Goal: Information Seeking & Learning: Learn about a topic

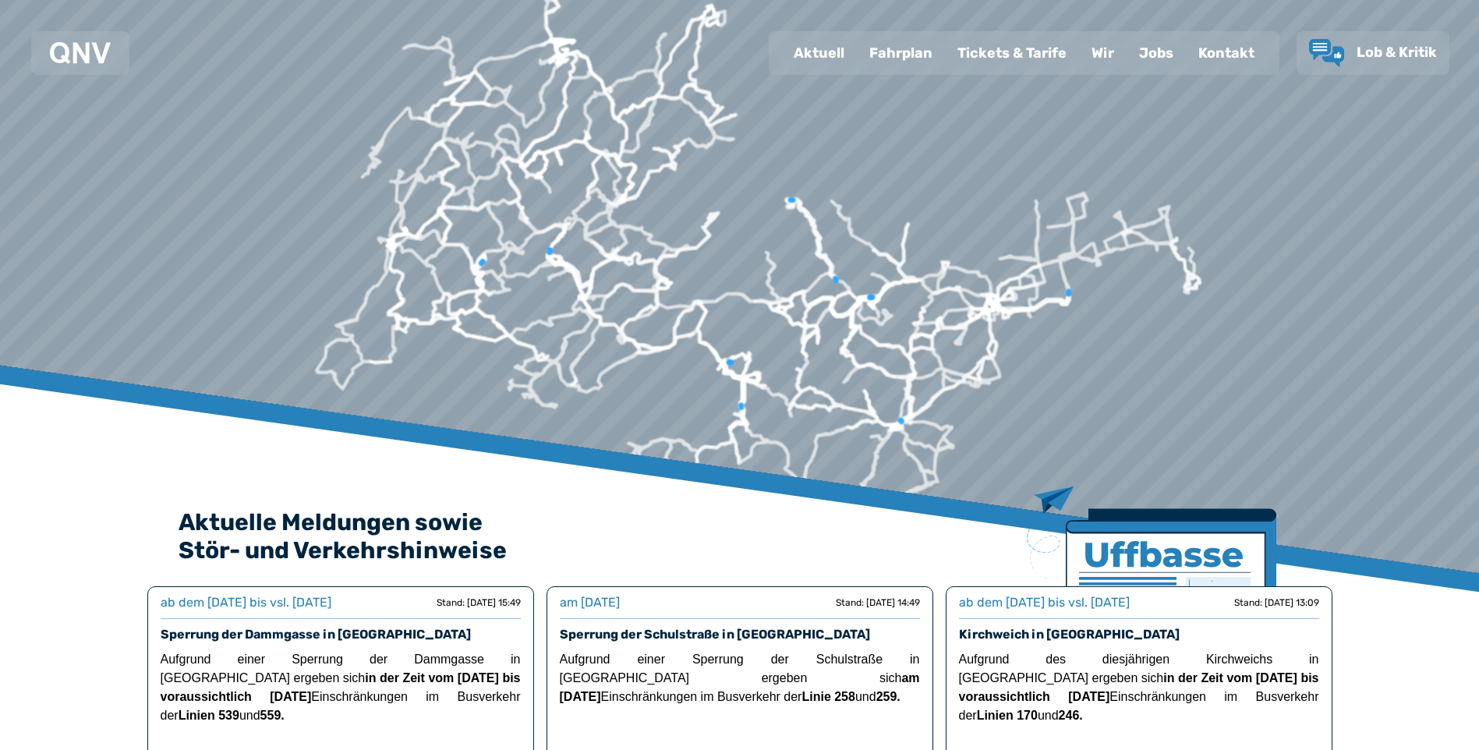
click at [907, 51] on div "Fahrplan" at bounding box center [901, 53] width 88 height 41
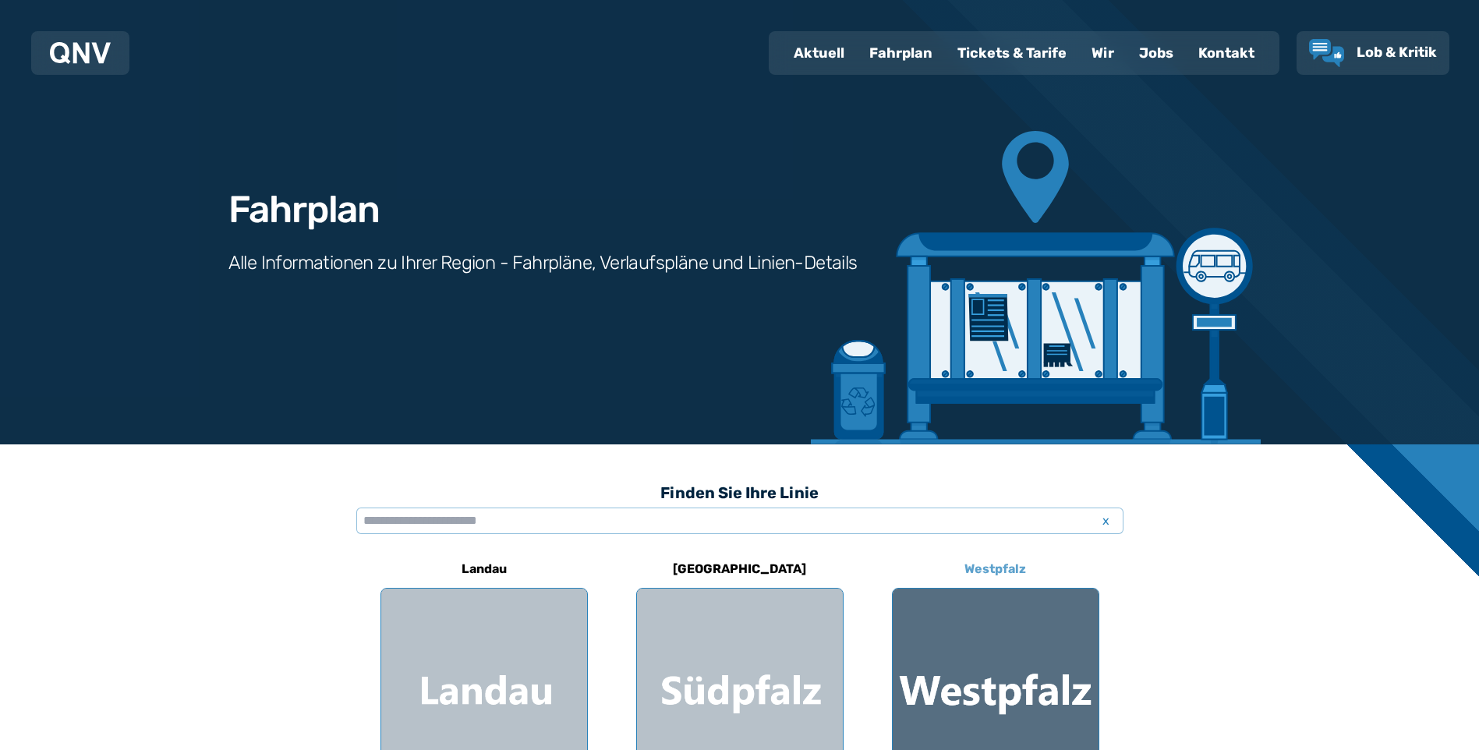
click at [985, 645] on div at bounding box center [996, 692] width 206 height 206
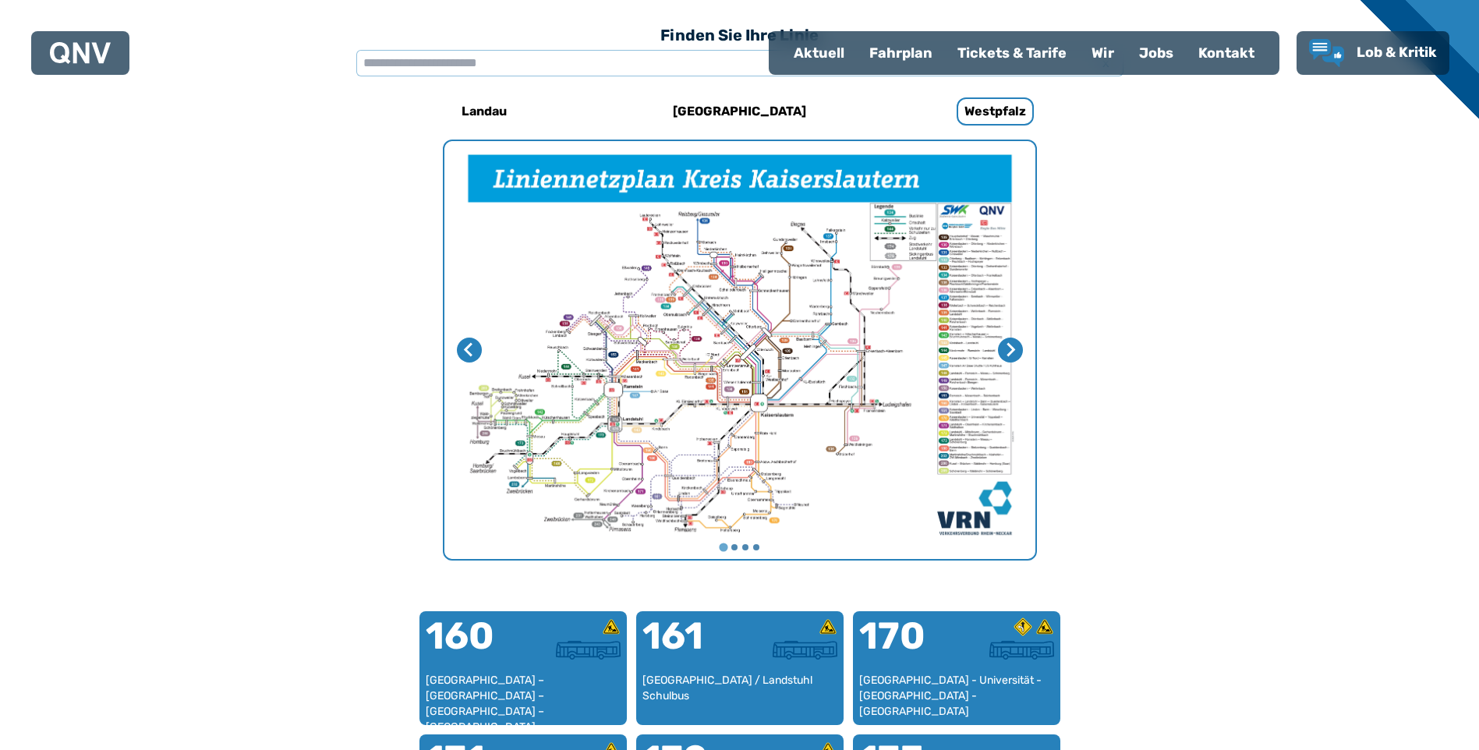
scroll to position [480, 0]
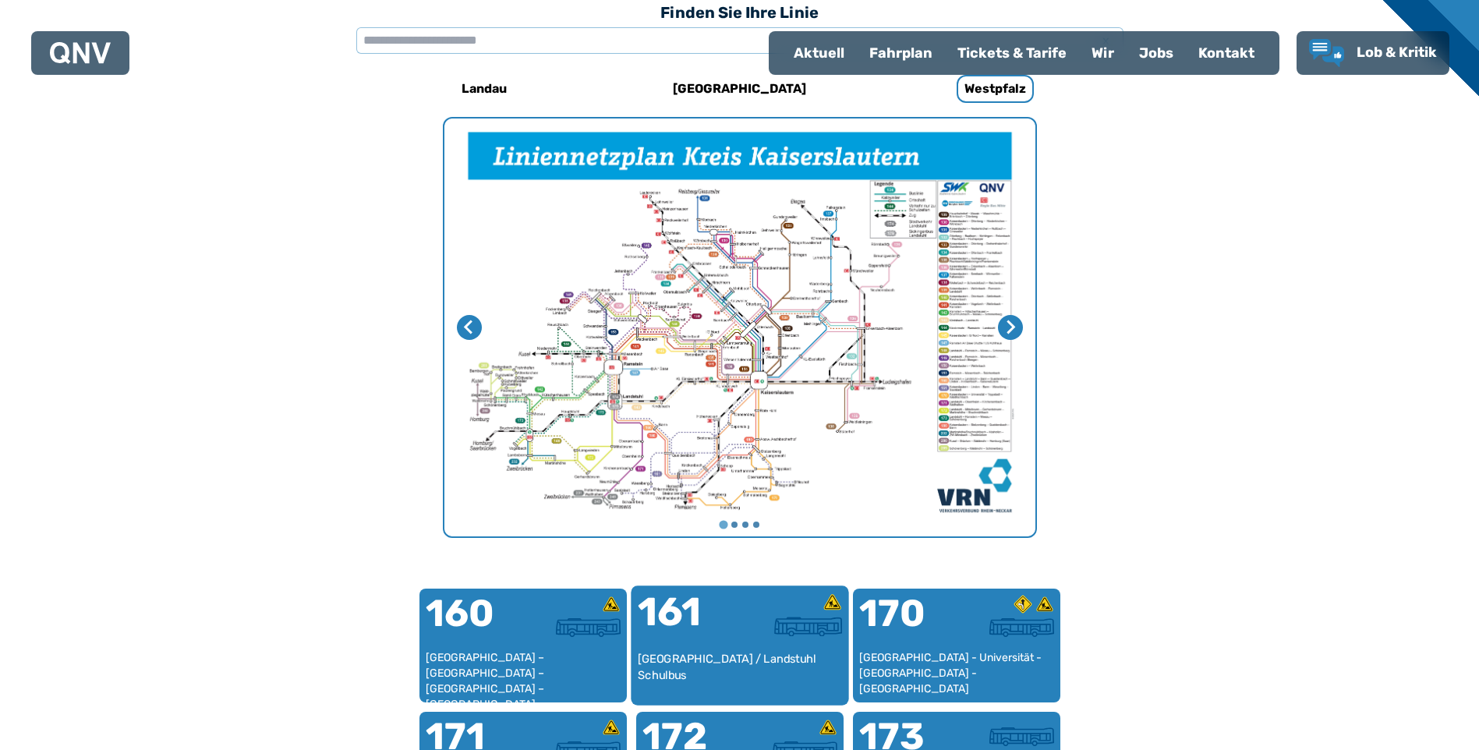
click at [727, 652] on div "[GEOGRAPHIC_DATA] / Landstuhl Schulbus" at bounding box center [739, 675] width 205 height 48
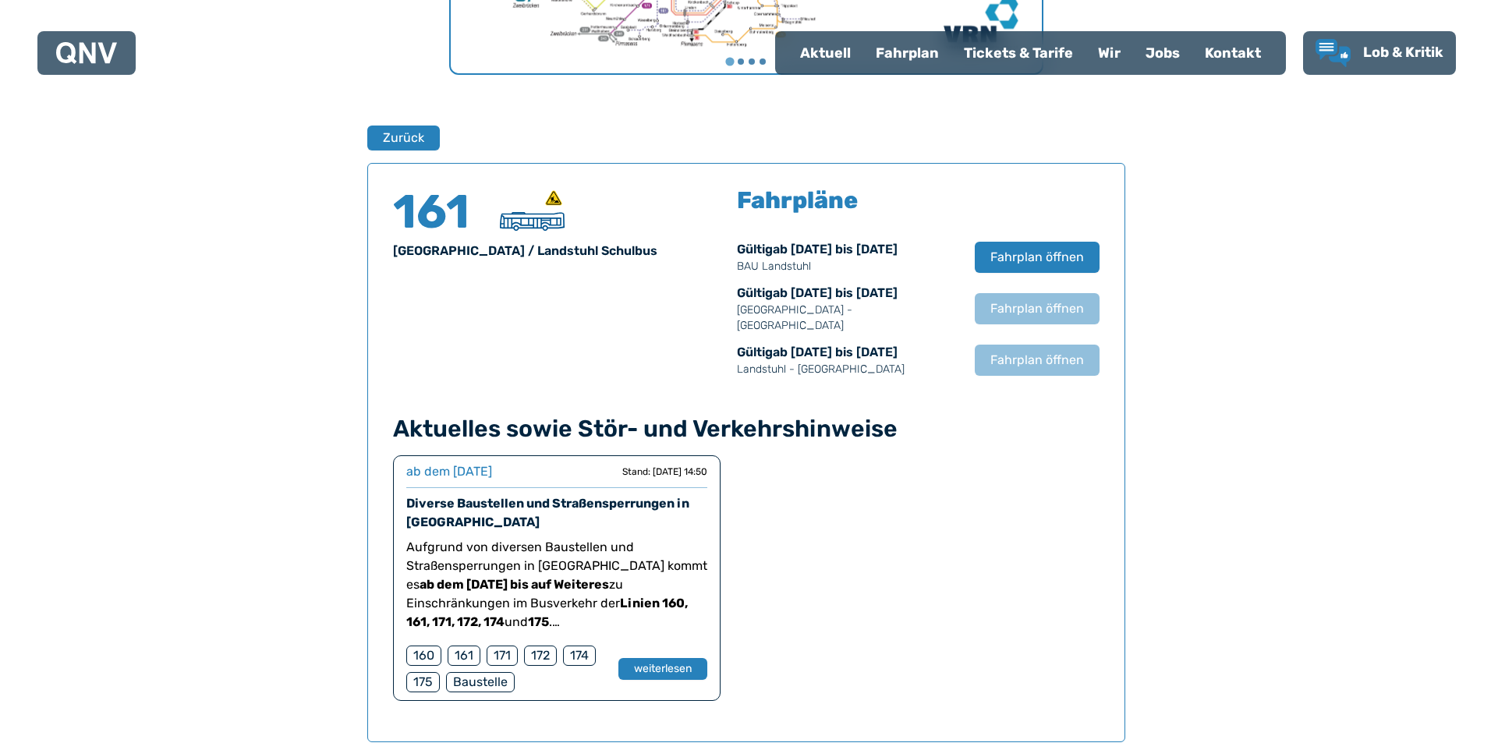
scroll to position [1027, 0]
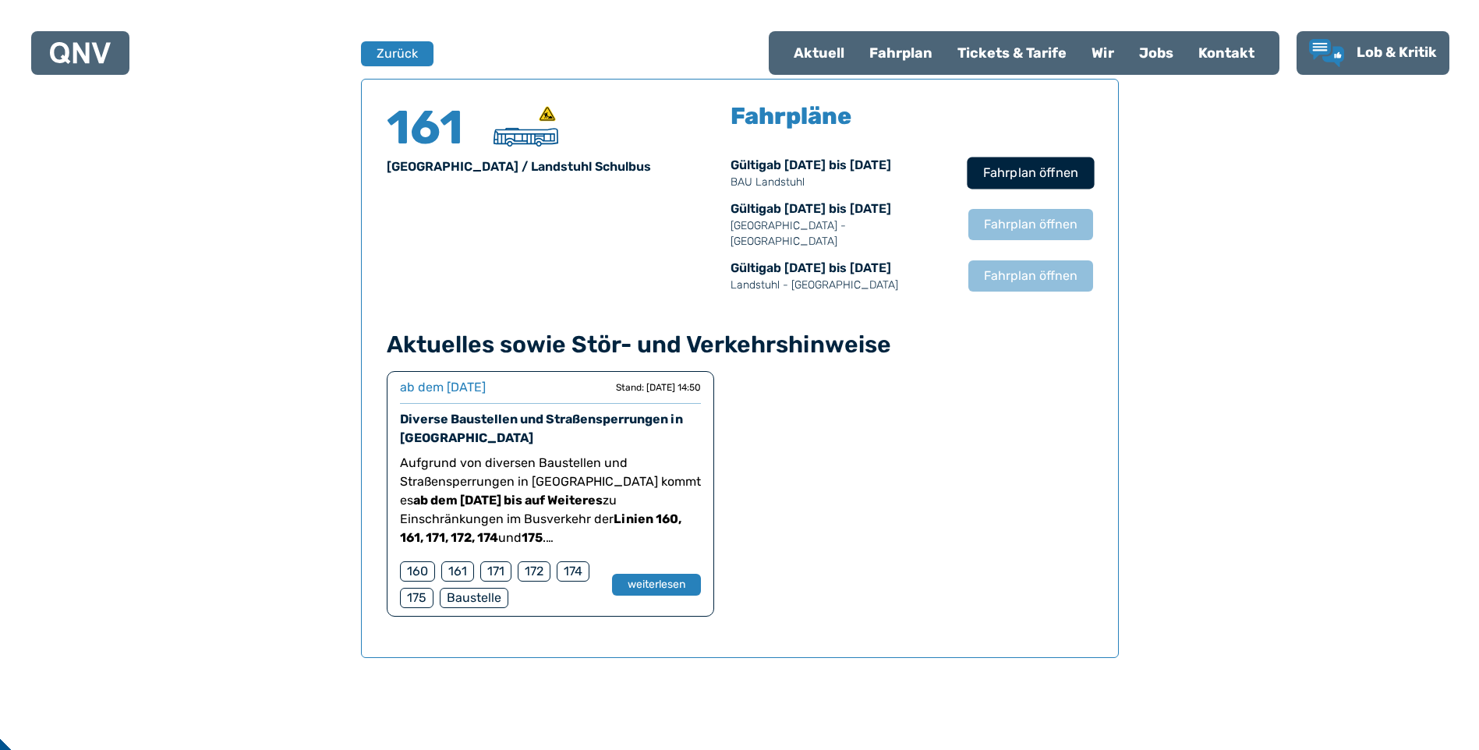
click at [1027, 165] on span "Fahrplan öffnen" at bounding box center [1029, 173] width 95 height 19
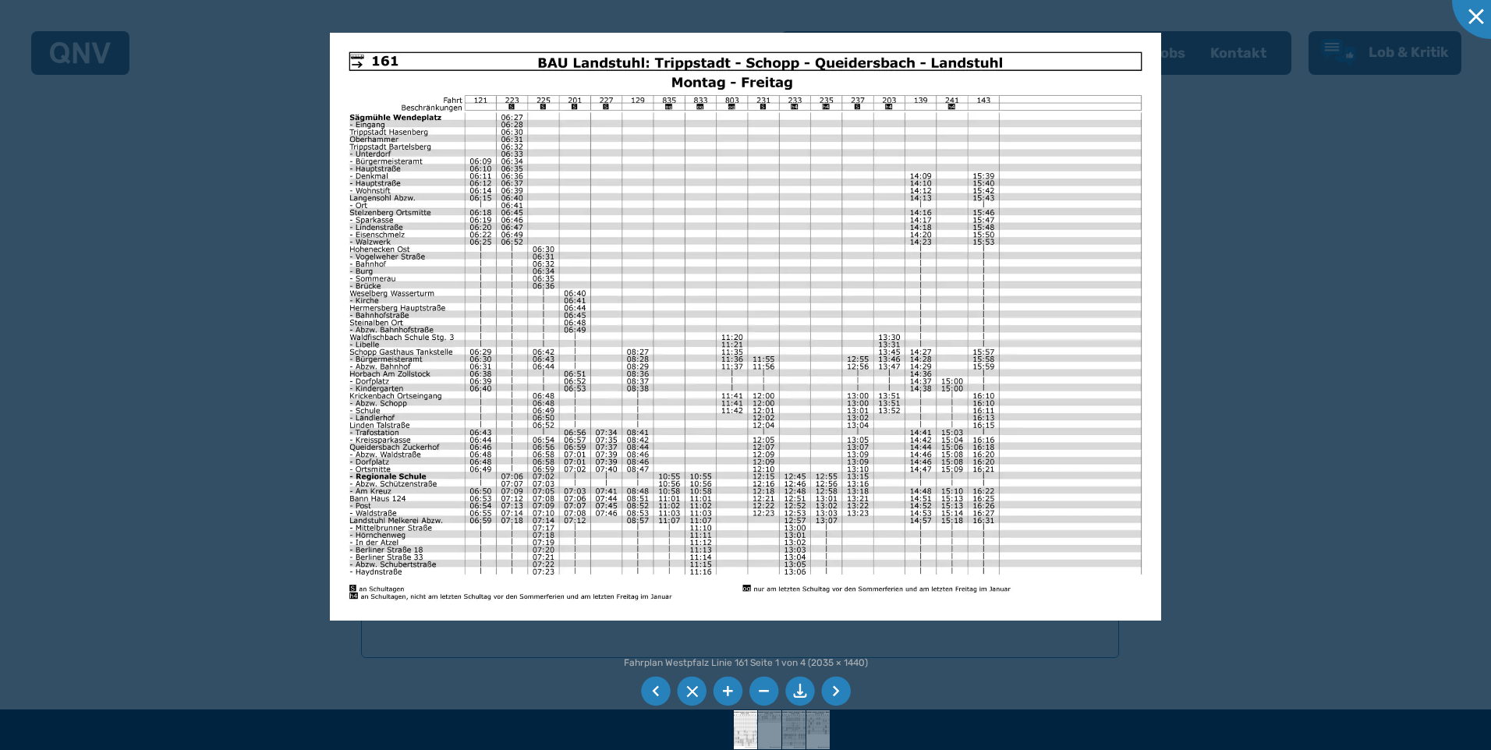
click at [835, 688] on li at bounding box center [836, 692] width 30 height 30
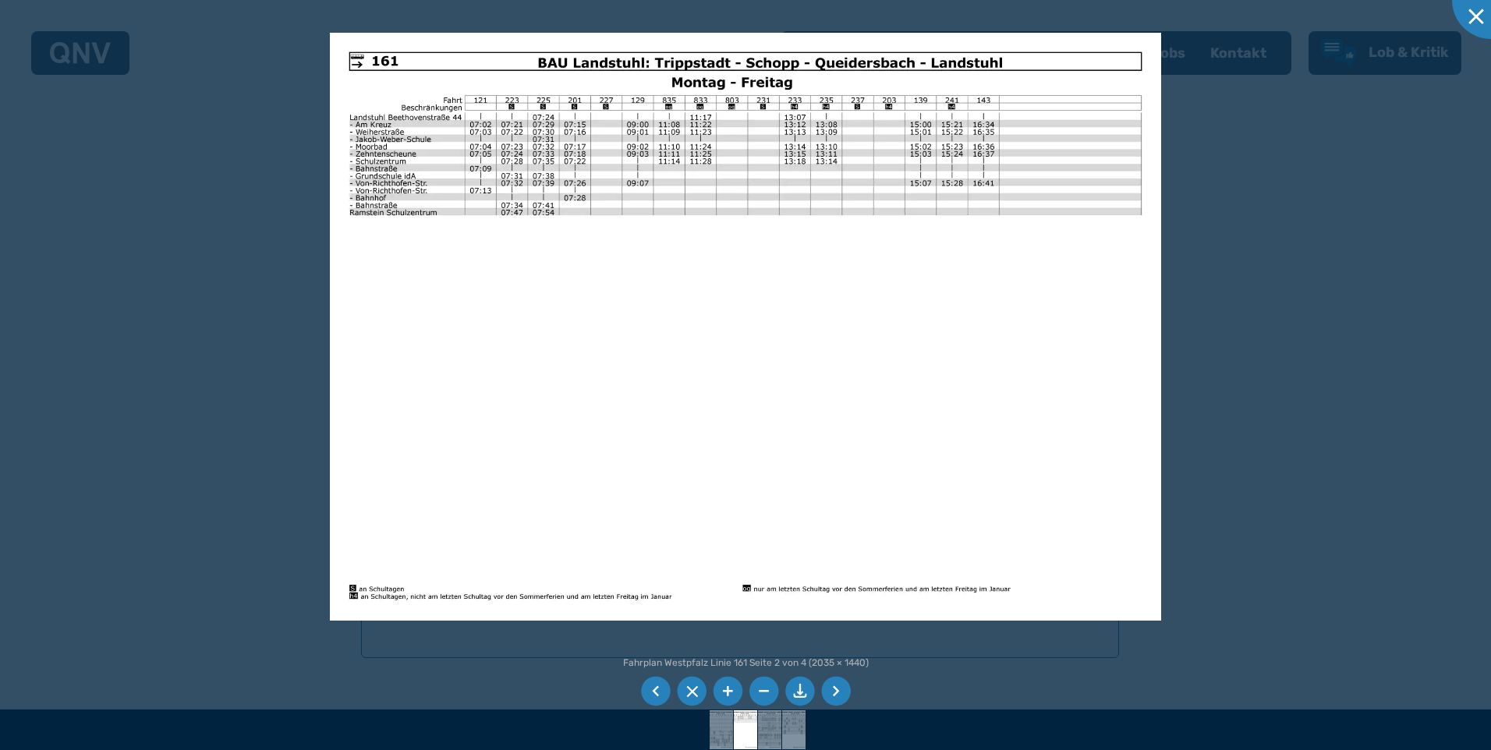
click at [835, 688] on li at bounding box center [836, 692] width 30 height 30
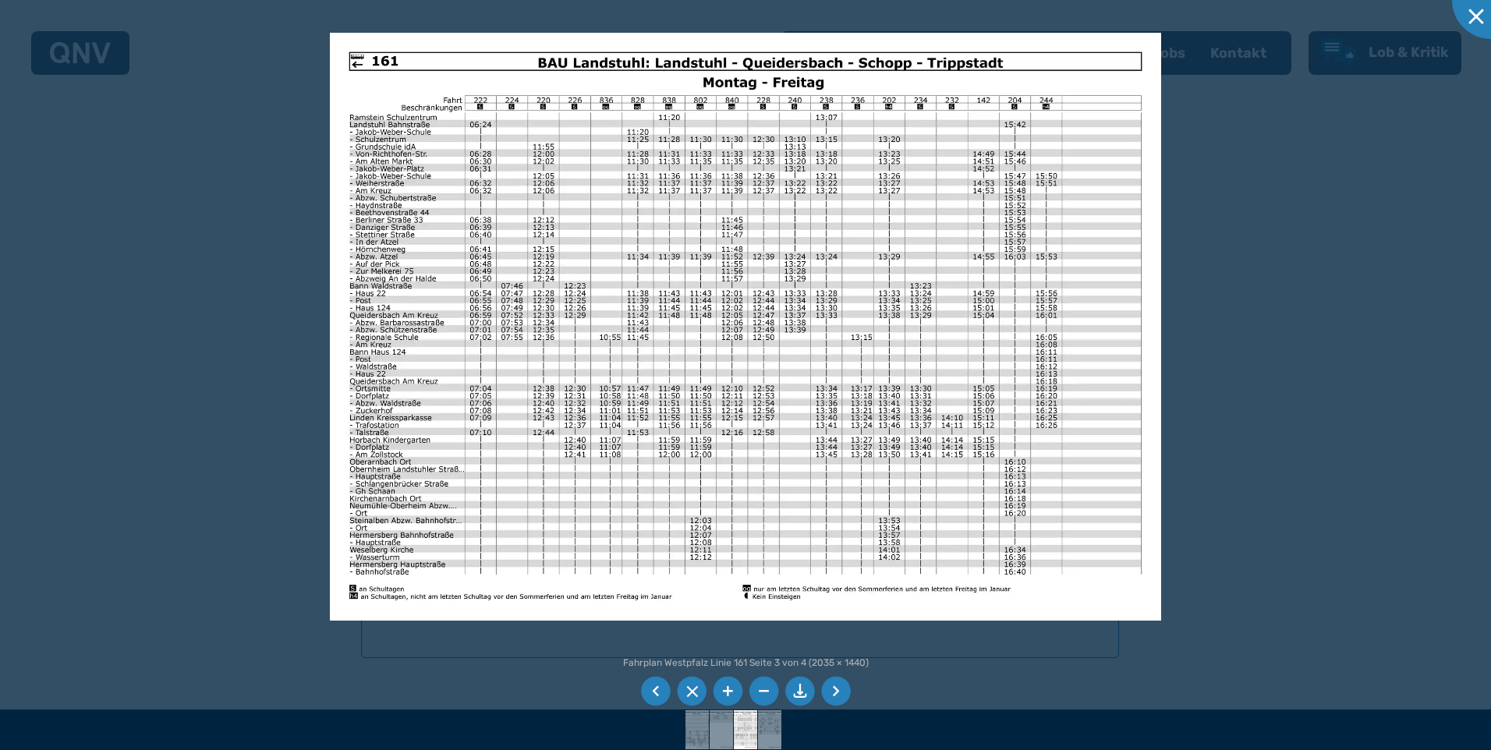
click at [835, 688] on li at bounding box center [836, 692] width 30 height 30
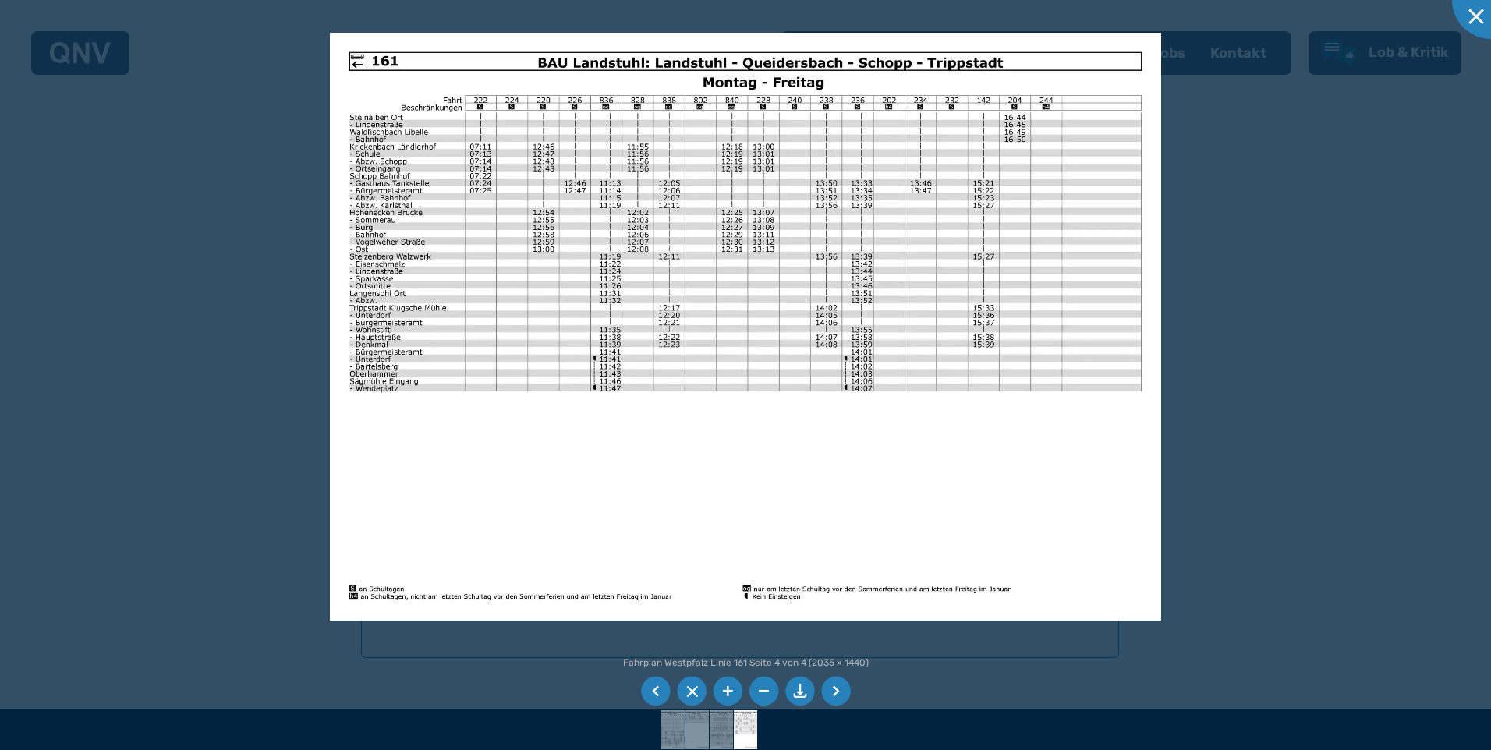
click at [836, 688] on li at bounding box center [836, 692] width 30 height 30
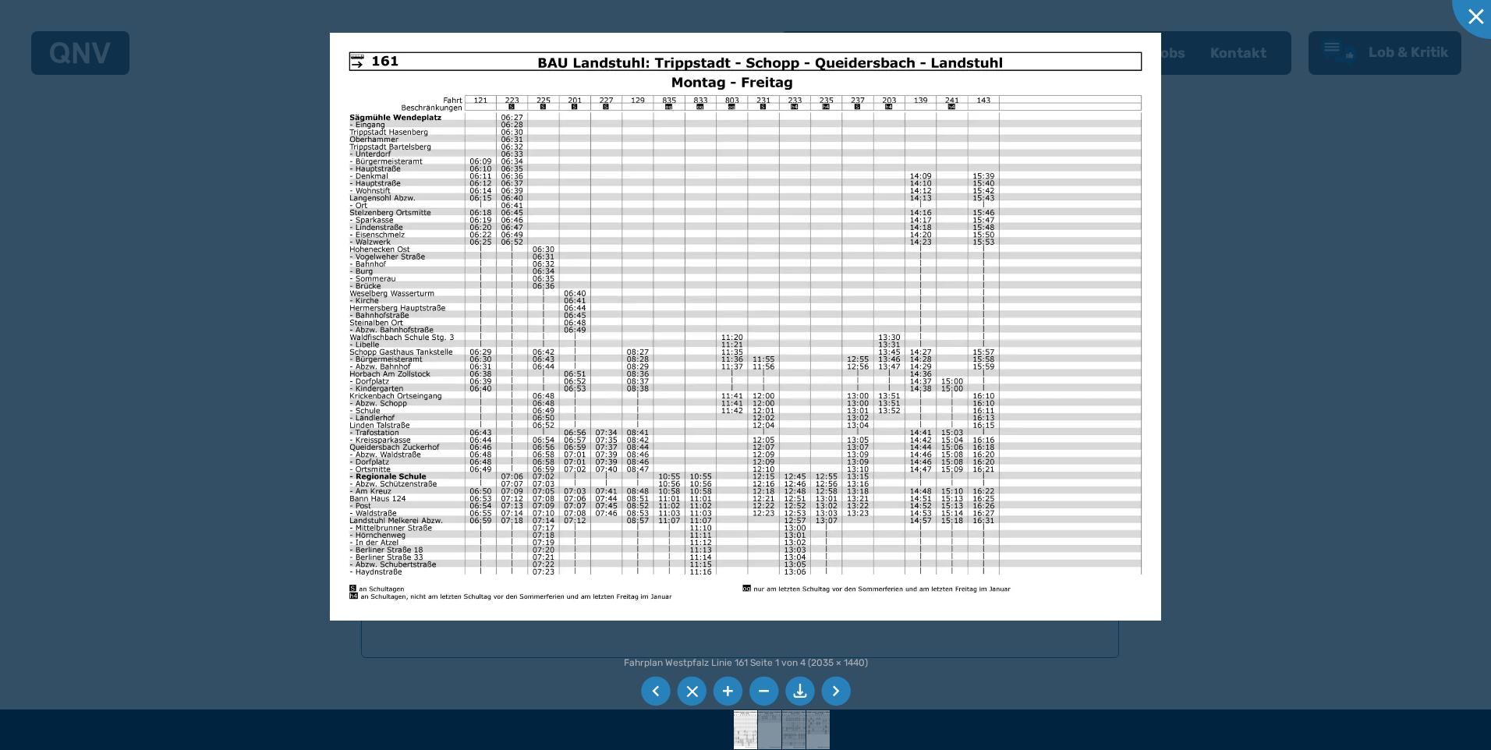
click at [836, 688] on li at bounding box center [836, 692] width 30 height 30
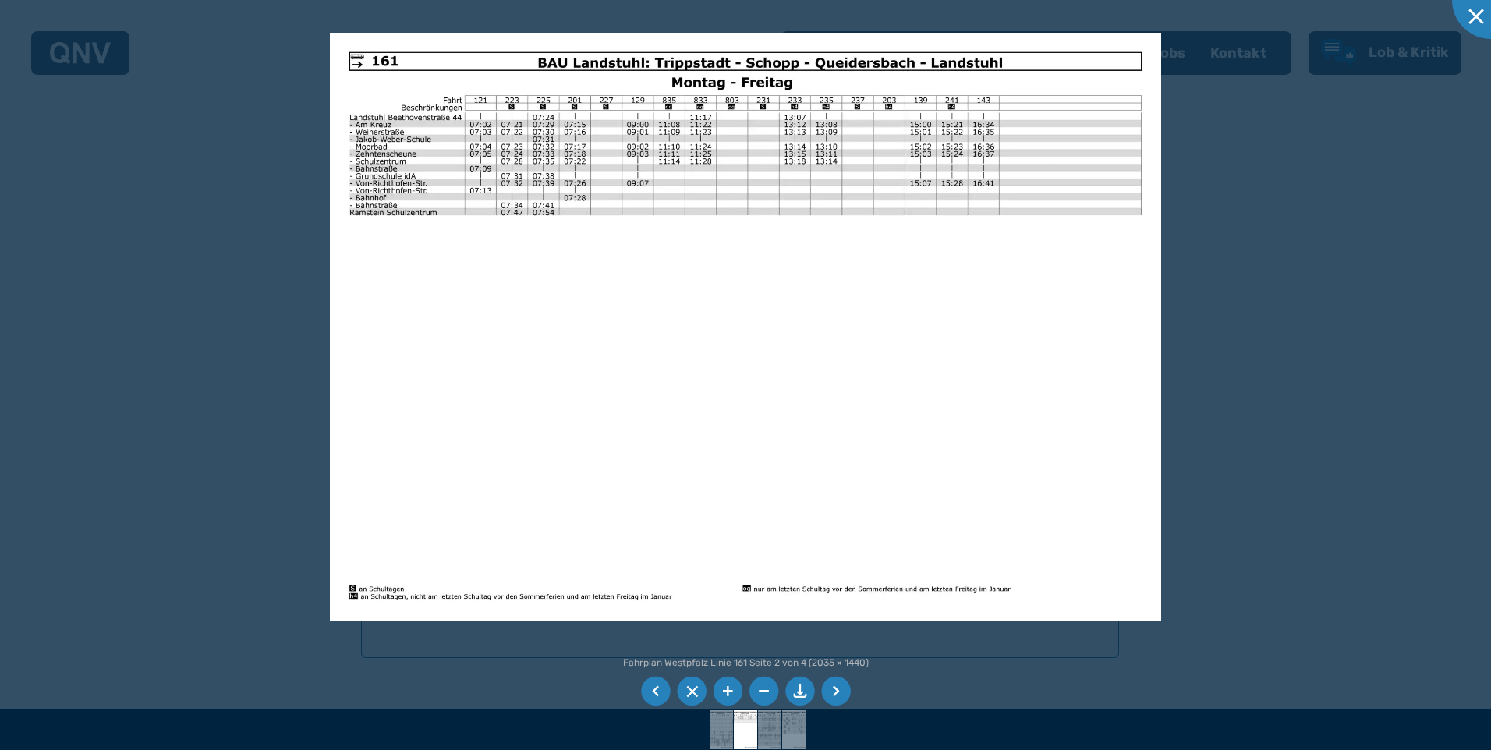
click at [836, 688] on li at bounding box center [836, 692] width 30 height 30
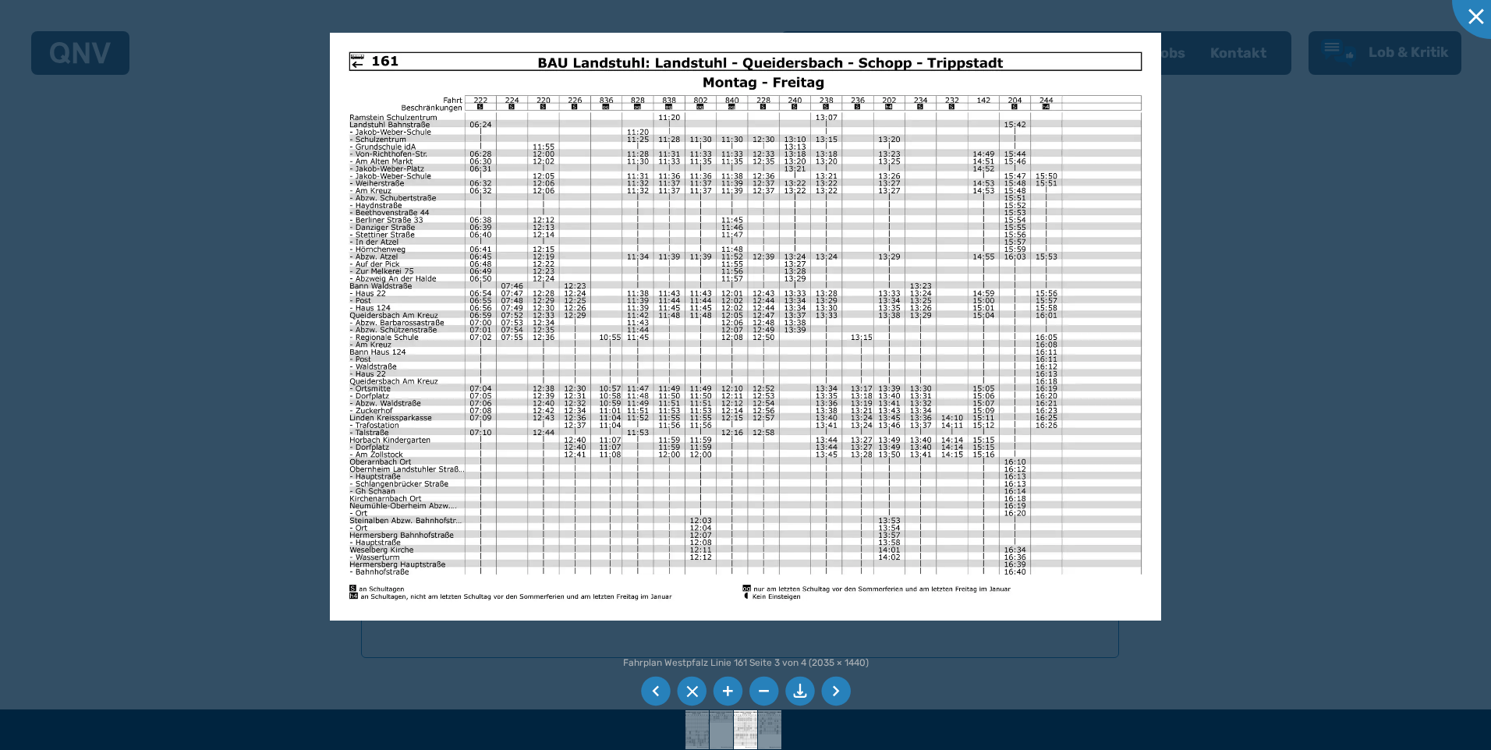
click at [838, 685] on li at bounding box center [836, 692] width 30 height 30
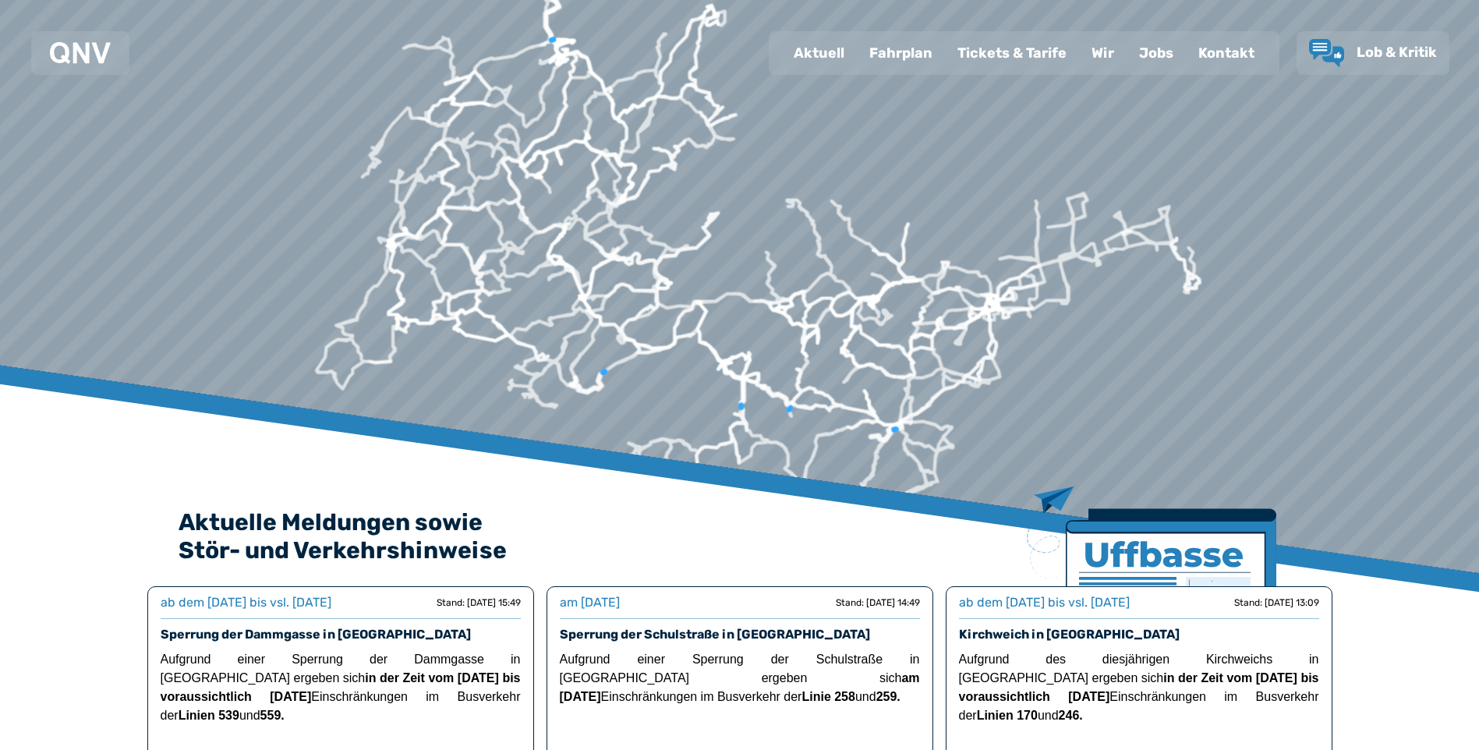
click at [896, 51] on div "Fahrplan" at bounding box center [901, 53] width 88 height 41
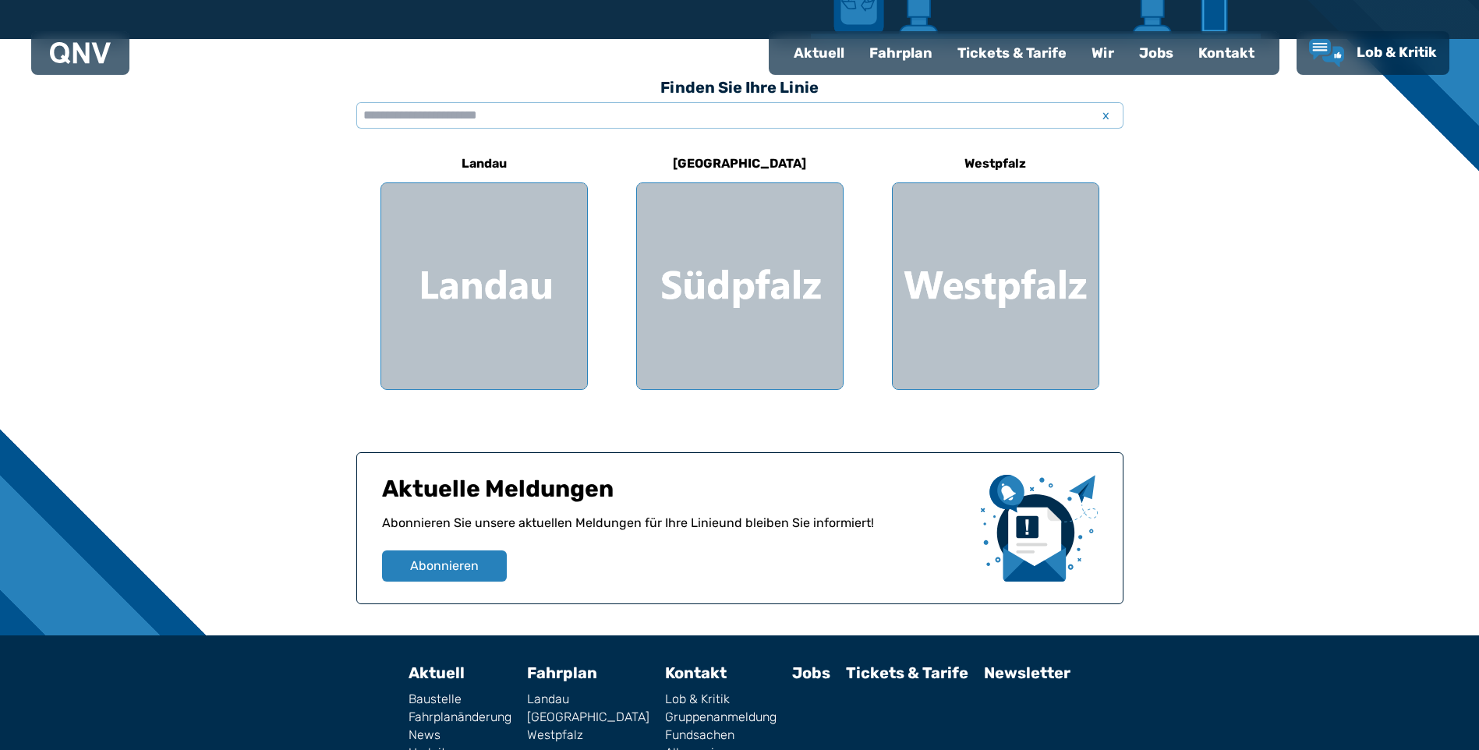
scroll to position [468, 0]
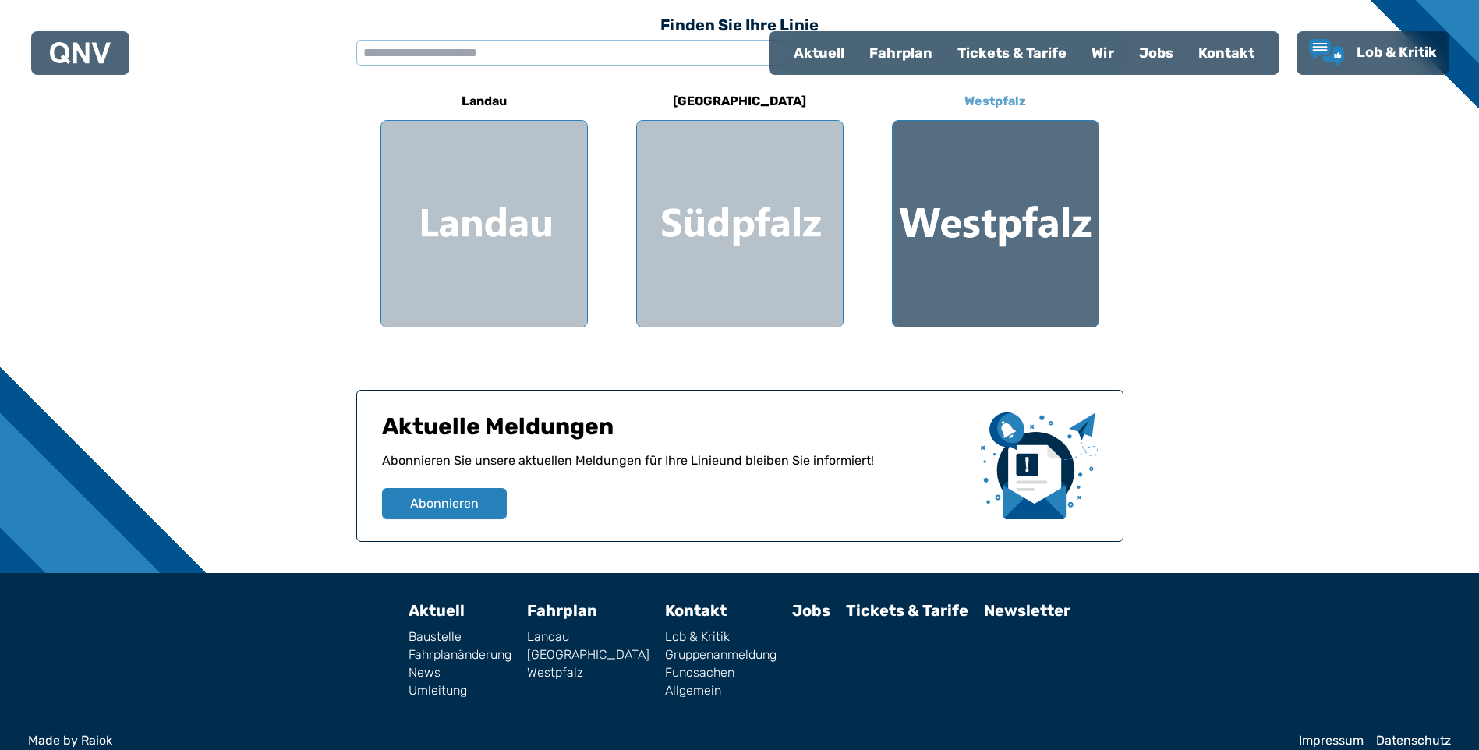
click at [949, 211] on div at bounding box center [996, 224] width 206 height 206
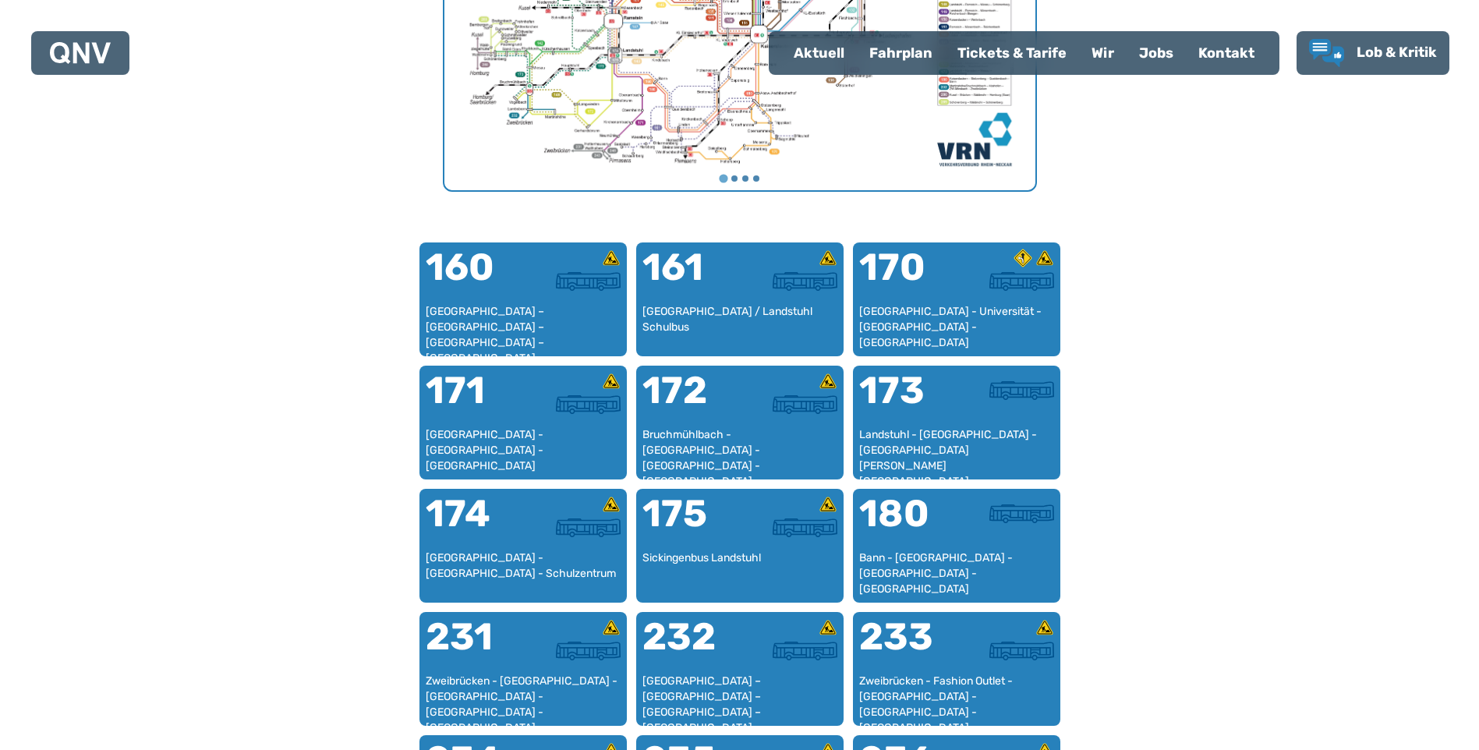
scroll to position [948, 0]
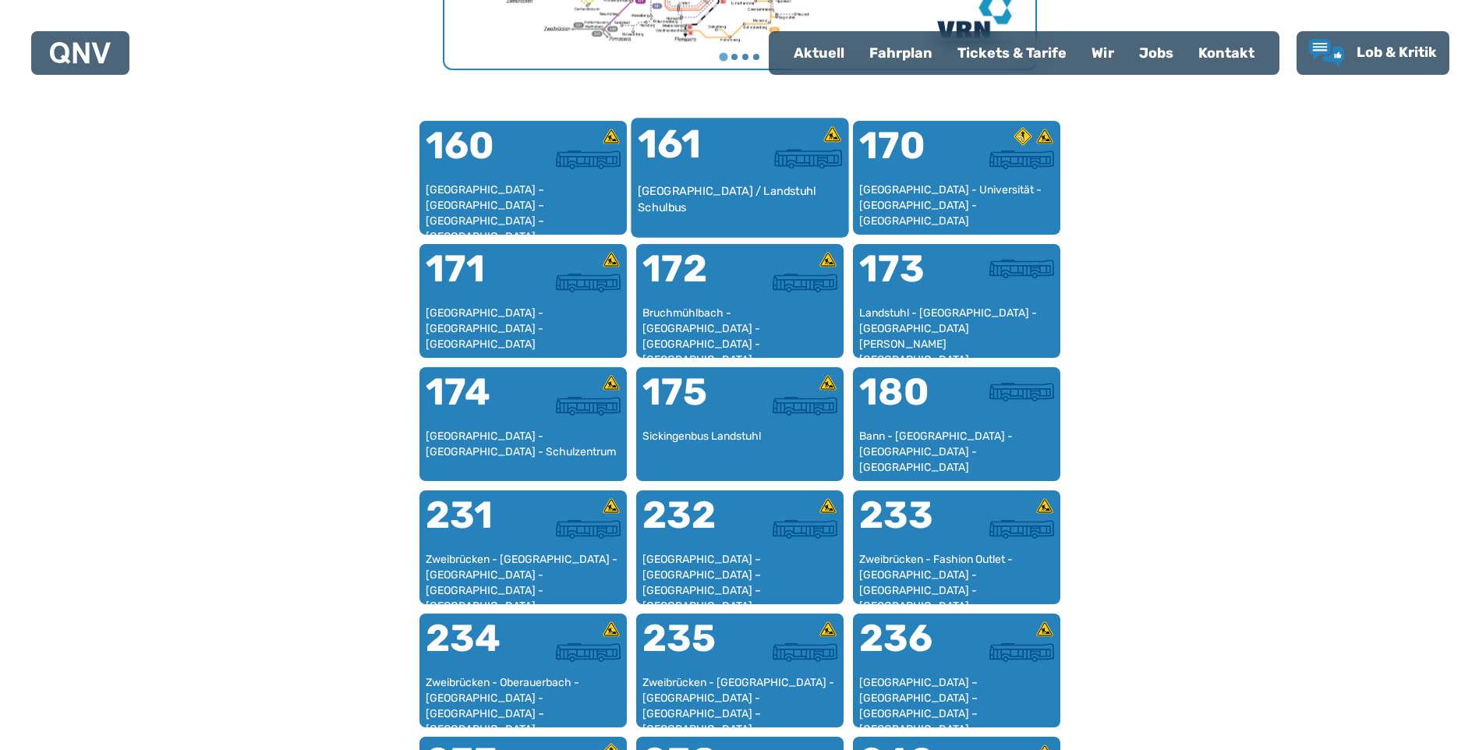
click at [696, 193] on div "[GEOGRAPHIC_DATA] / Landstuhl Schulbus" at bounding box center [739, 207] width 205 height 48
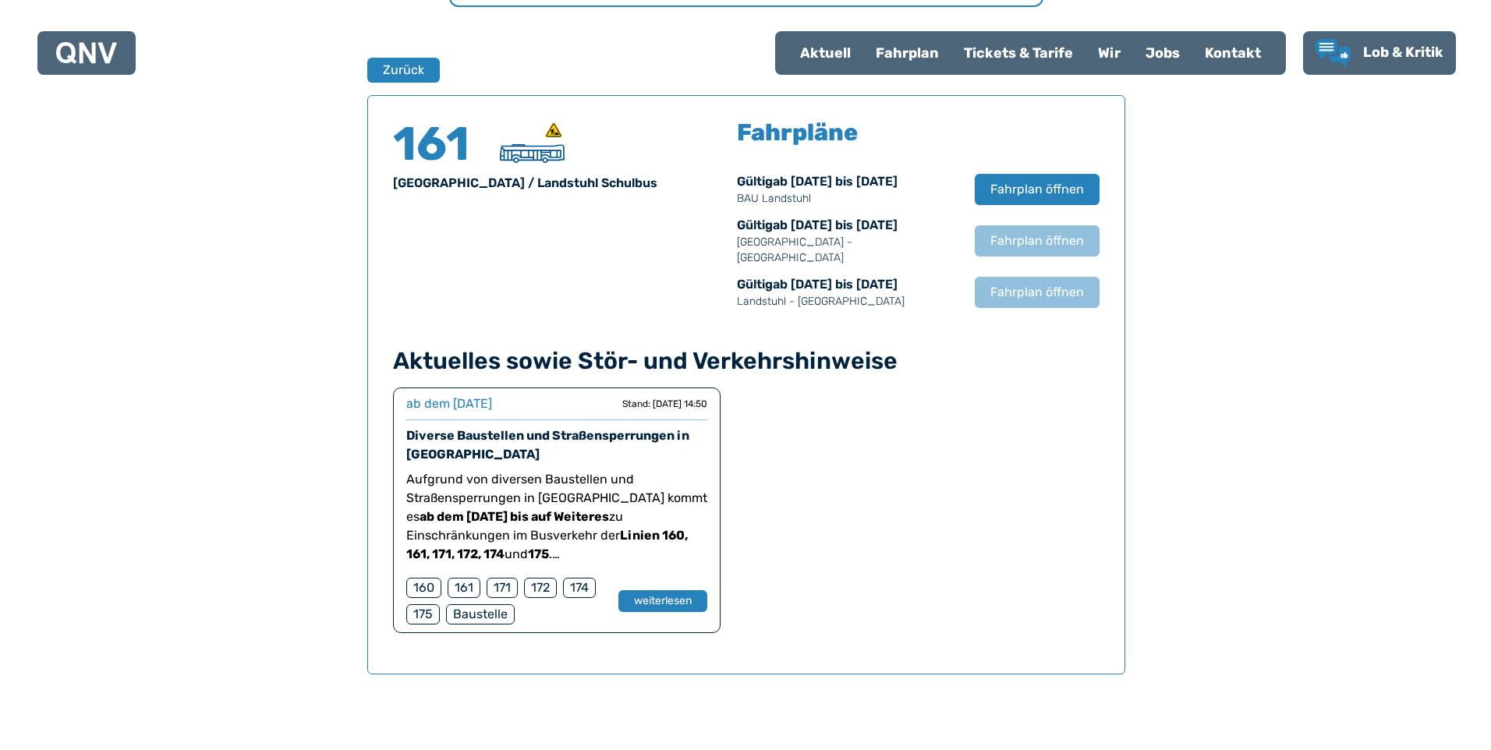
scroll to position [1027, 0]
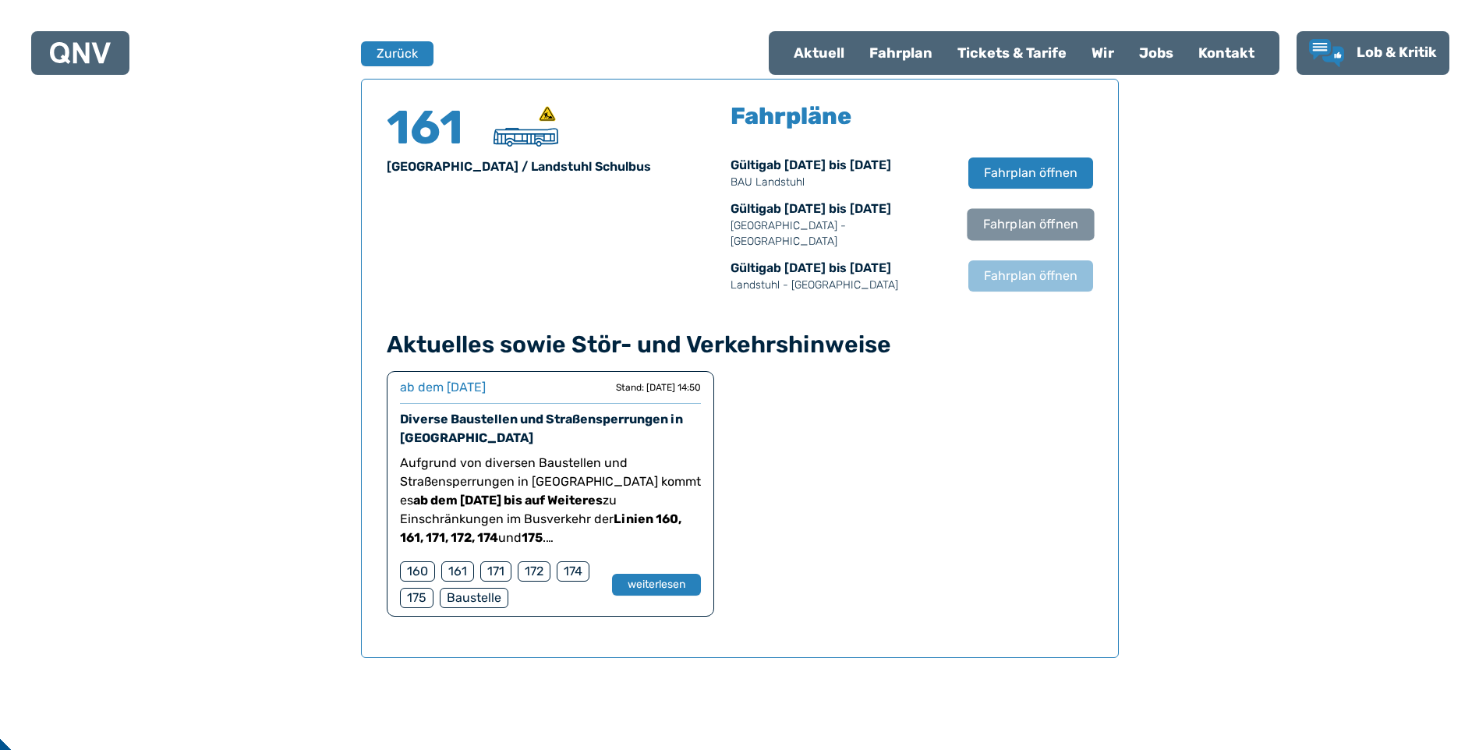
click at [1026, 215] on span "Fahrplan öffnen" at bounding box center [1029, 224] width 95 height 19
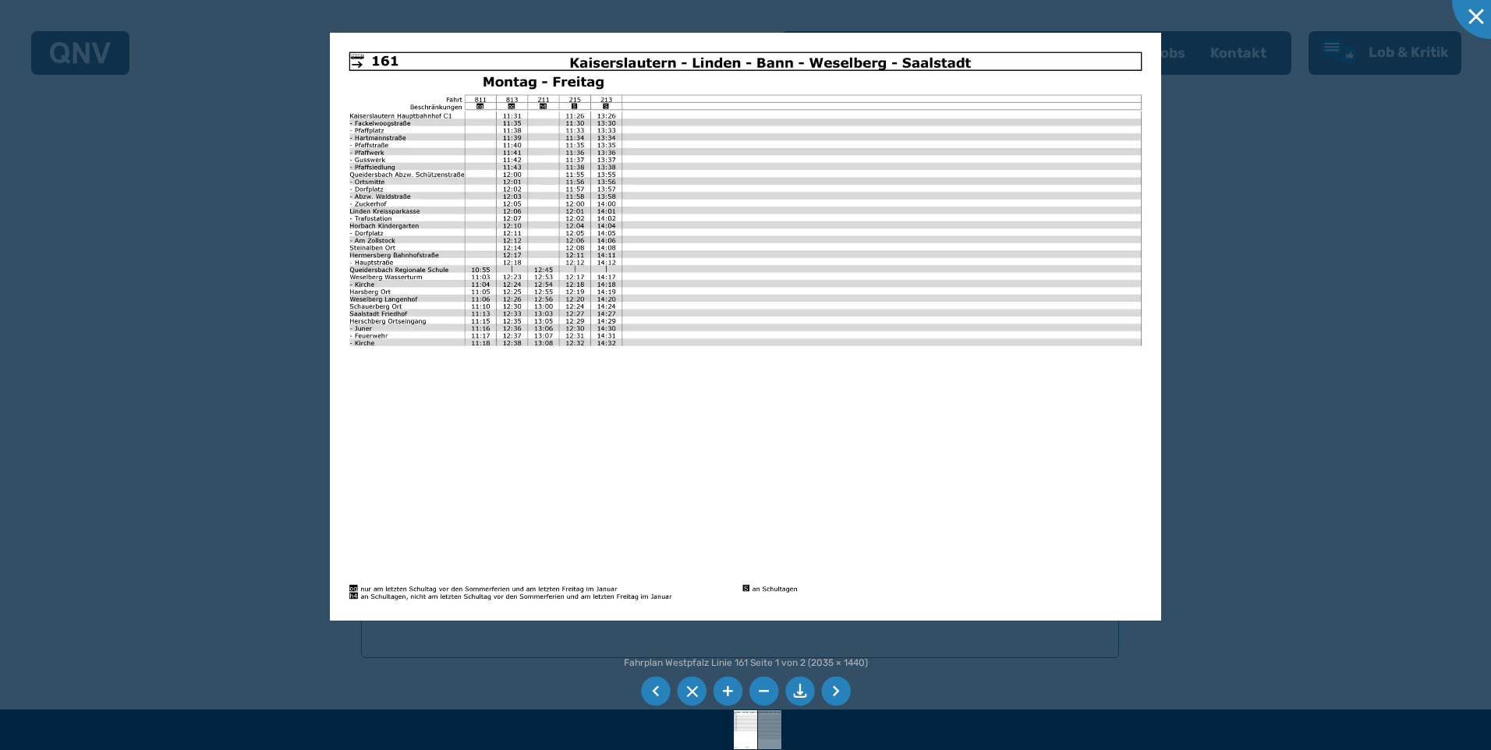
click at [830, 688] on li at bounding box center [836, 692] width 30 height 30
